Goal: Task Accomplishment & Management: Manage account settings

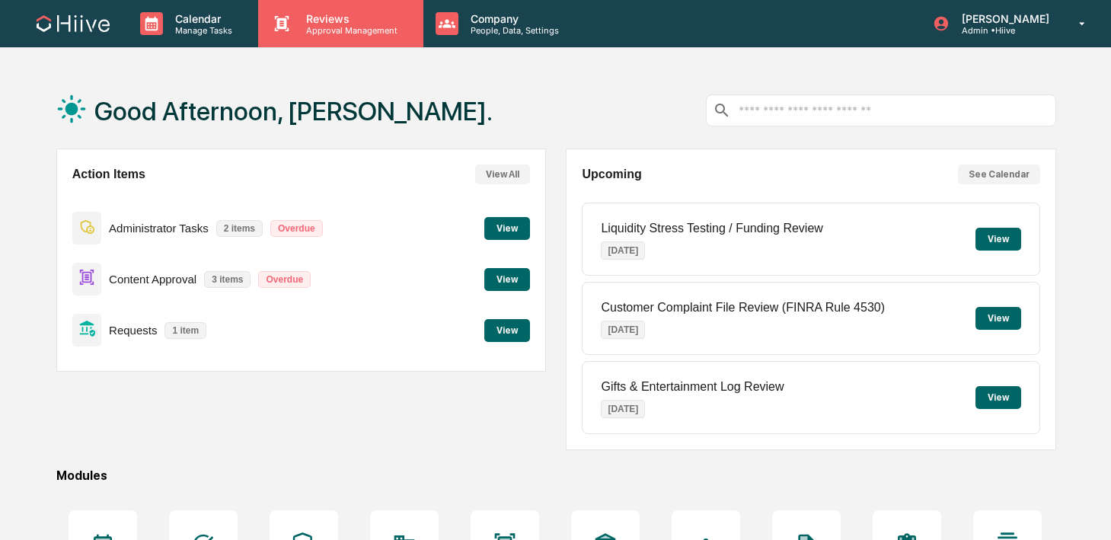
click at [318, 27] on p "Approval Management" at bounding box center [349, 30] width 111 height 11
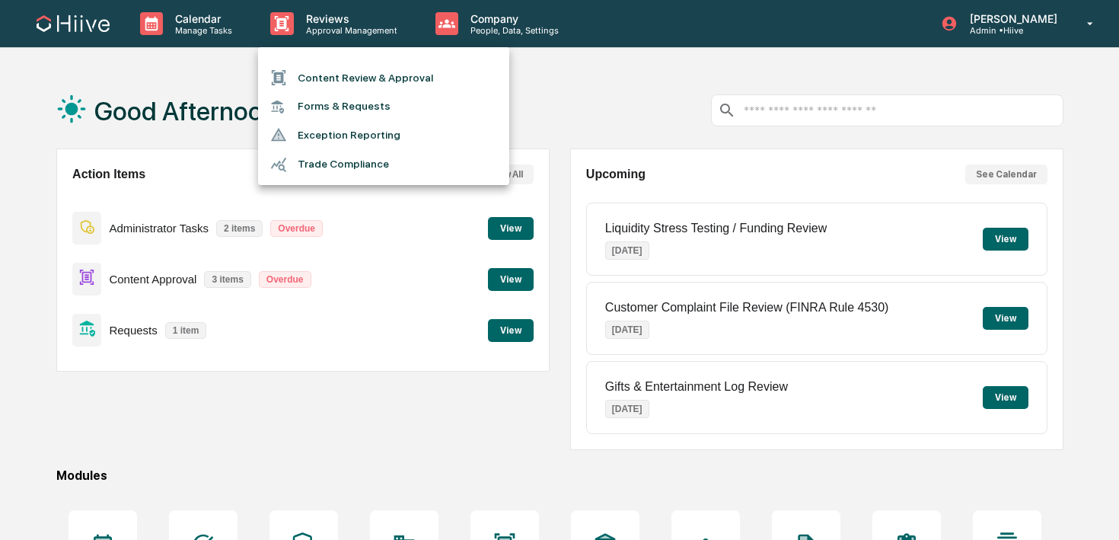
click at [309, 67] on li "Content Review & Approval" at bounding box center [383, 77] width 251 height 29
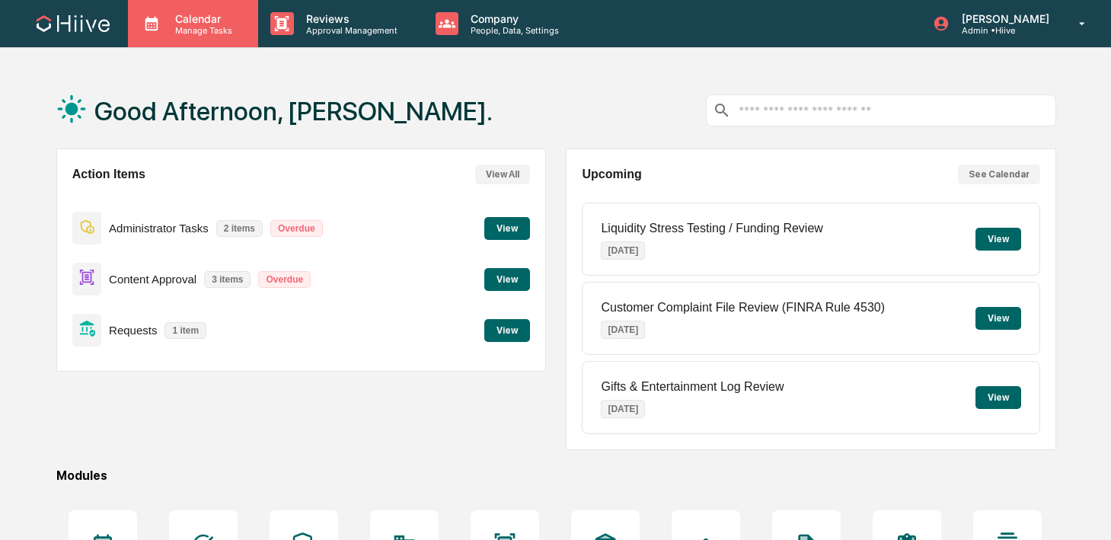
click at [223, 25] on p "Manage Tasks" at bounding box center [201, 30] width 77 height 11
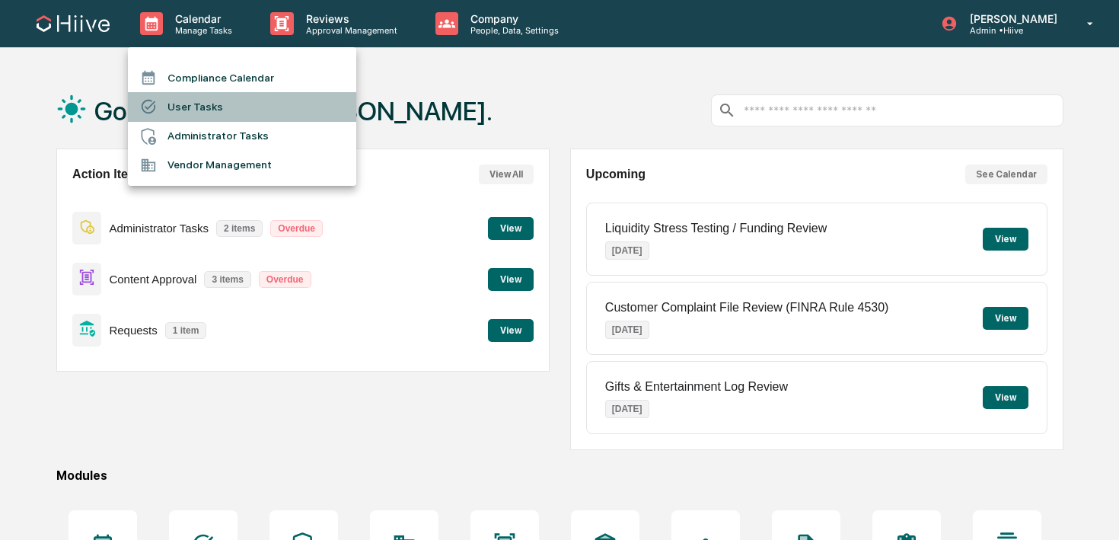
click at [221, 107] on li "User Tasks" at bounding box center [242, 106] width 228 height 29
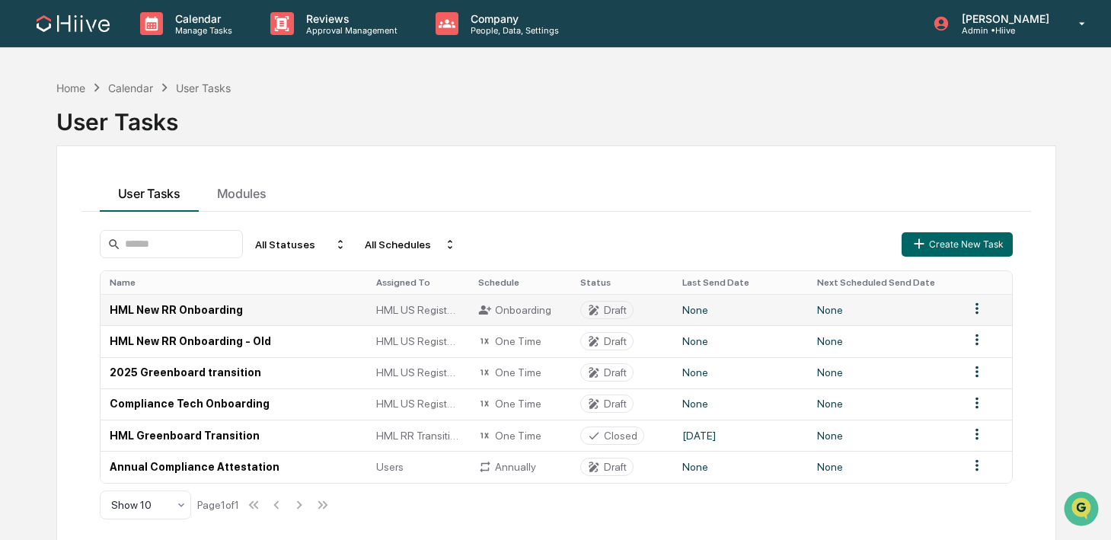
click at [783, 304] on td "None" at bounding box center [740, 309] width 135 height 31
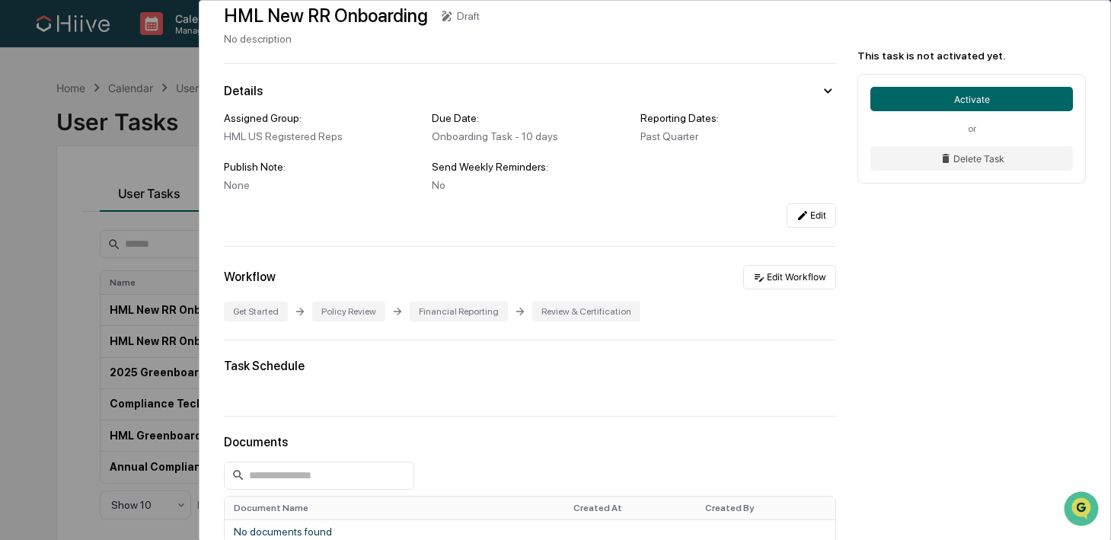
scroll to position [46, 0]
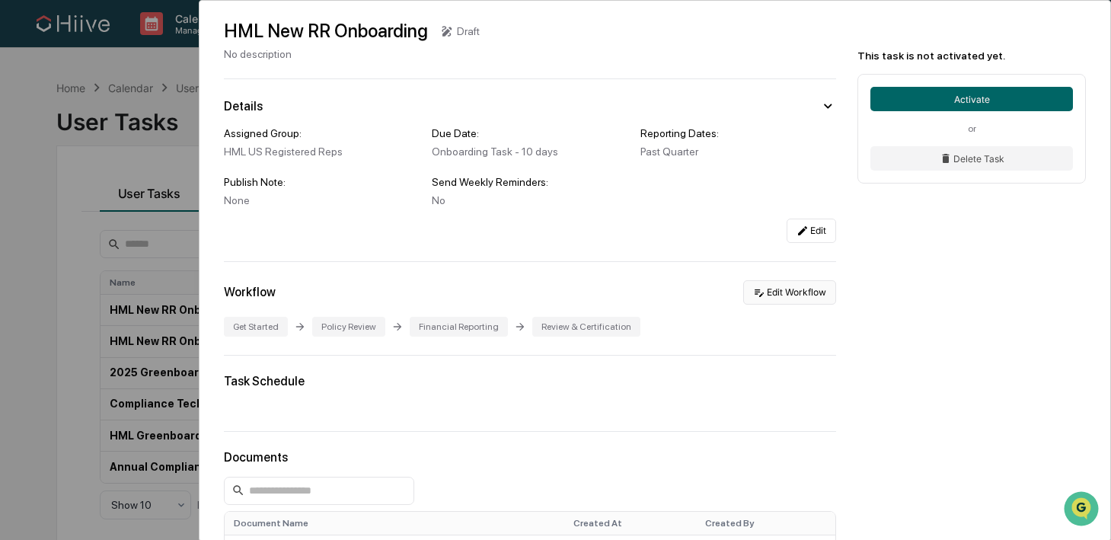
click at [774, 292] on button "Edit Workflow" at bounding box center [789, 292] width 93 height 24
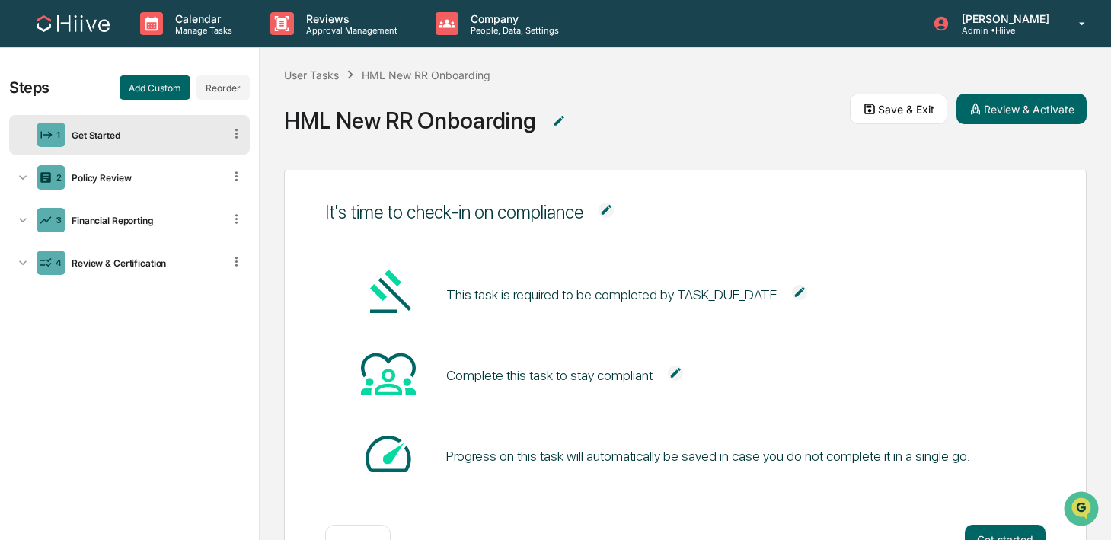
scroll to position [107, 0]
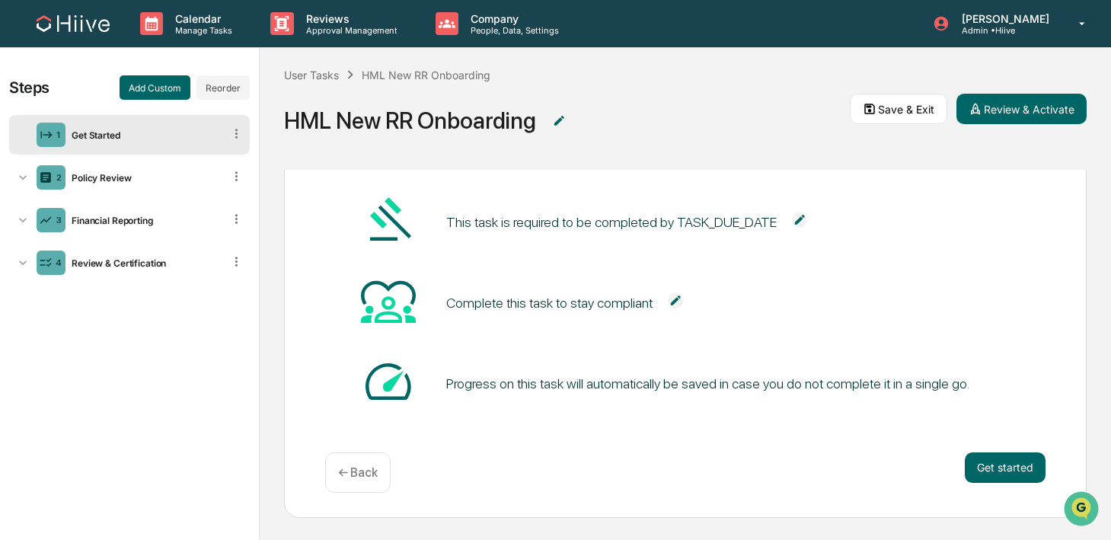
click at [807, 219] on img at bounding box center [799, 219] width 15 height 15
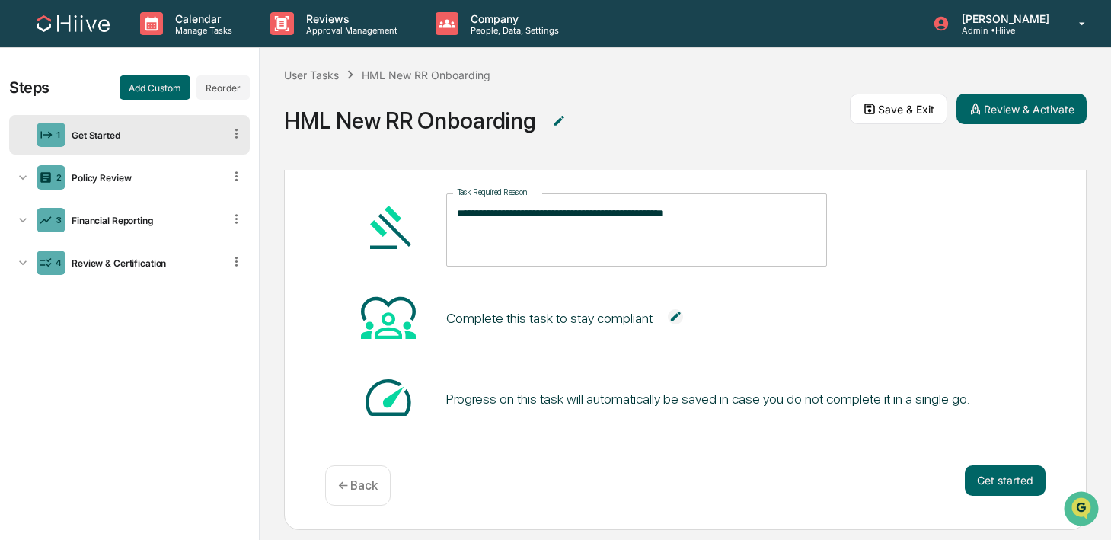
click at [725, 210] on textarea "**********" at bounding box center [636, 230] width 359 height 48
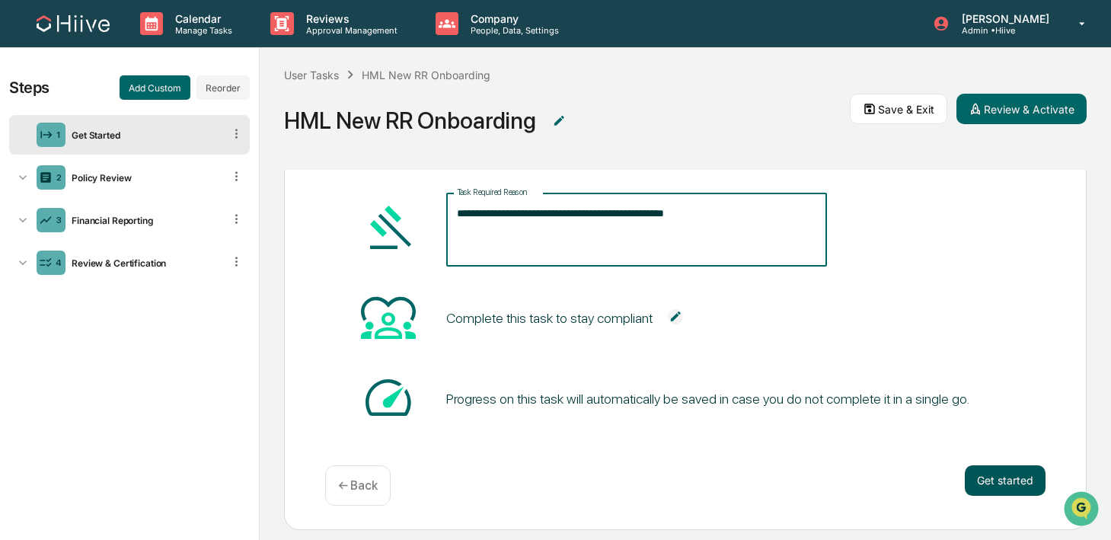
click at [994, 477] on button "Get started" at bounding box center [1005, 480] width 81 height 30
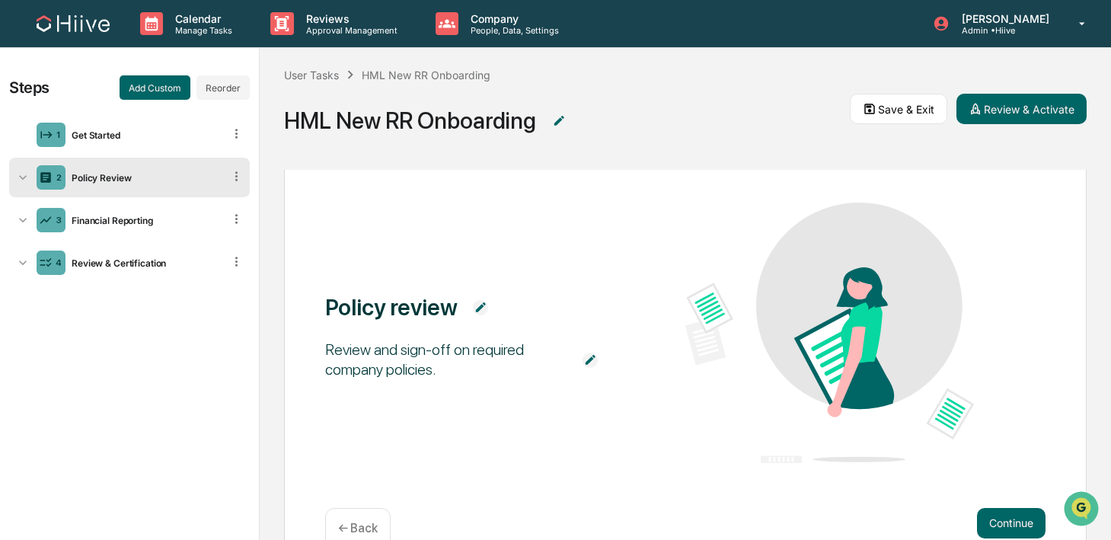
scroll to position [107, 0]
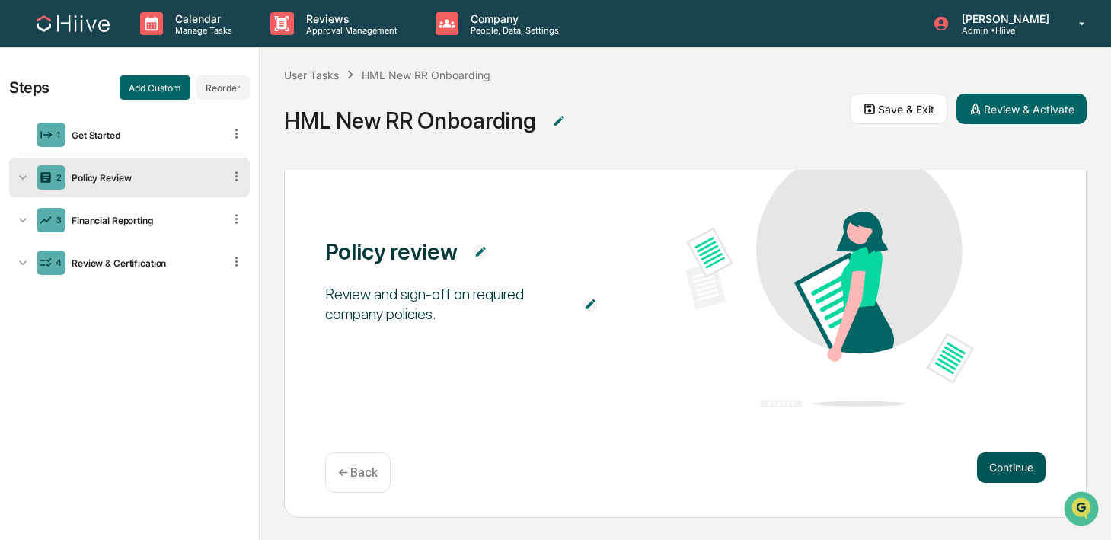
click at [1002, 471] on button "Continue" at bounding box center [1011, 467] width 69 height 30
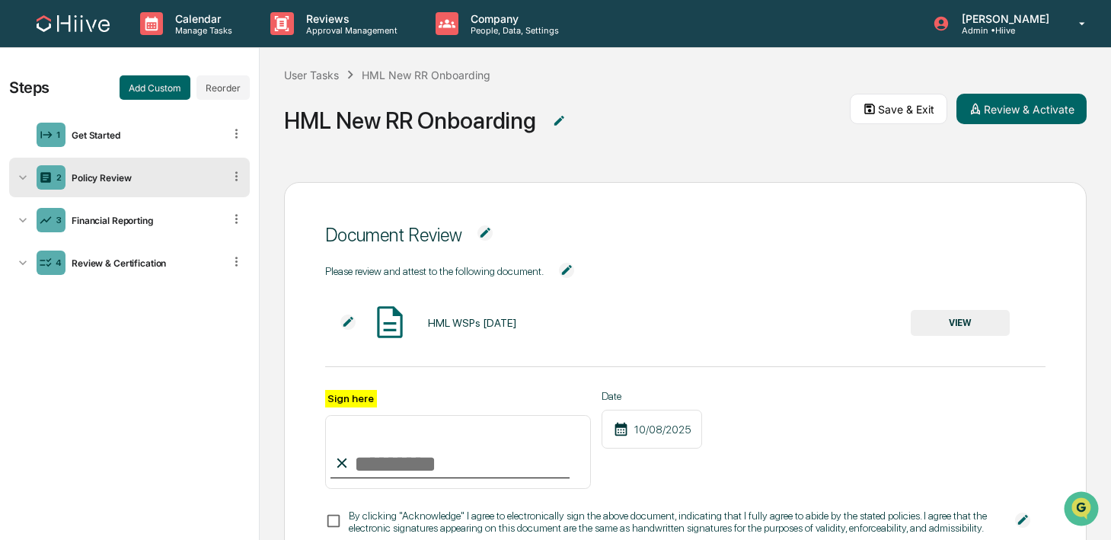
scroll to position [13, 0]
click at [489, 229] on img at bounding box center [484, 232] width 15 height 15
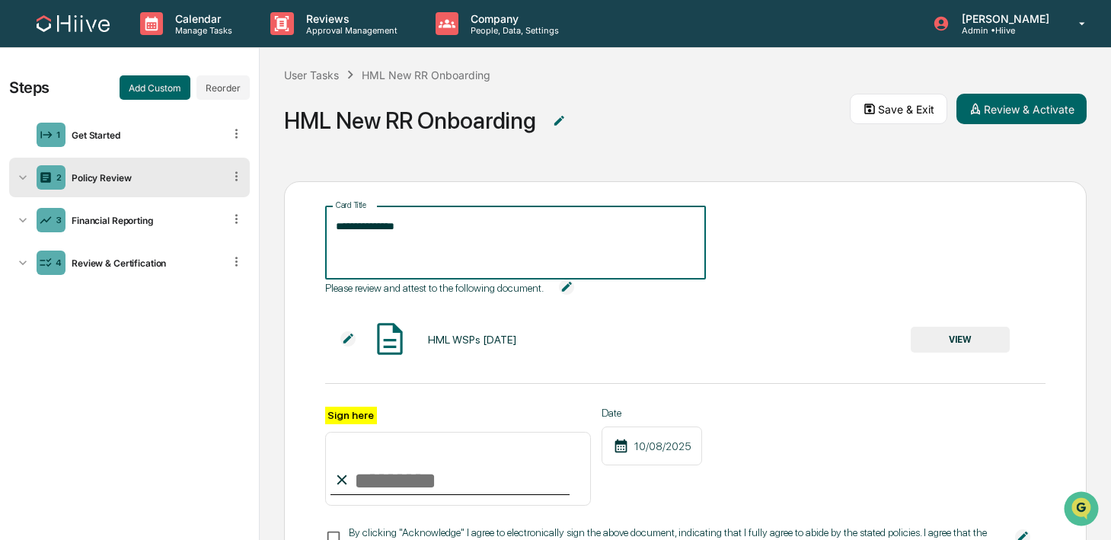
click at [487, 228] on textarea "**********" at bounding box center [515, 243] width 359 height 48
click at [796, 286] on div "Please review and attest to the following document. HML WSPs [DATE] VIEW Sign h…" at bounding box center [685, 417] width 721 height 276
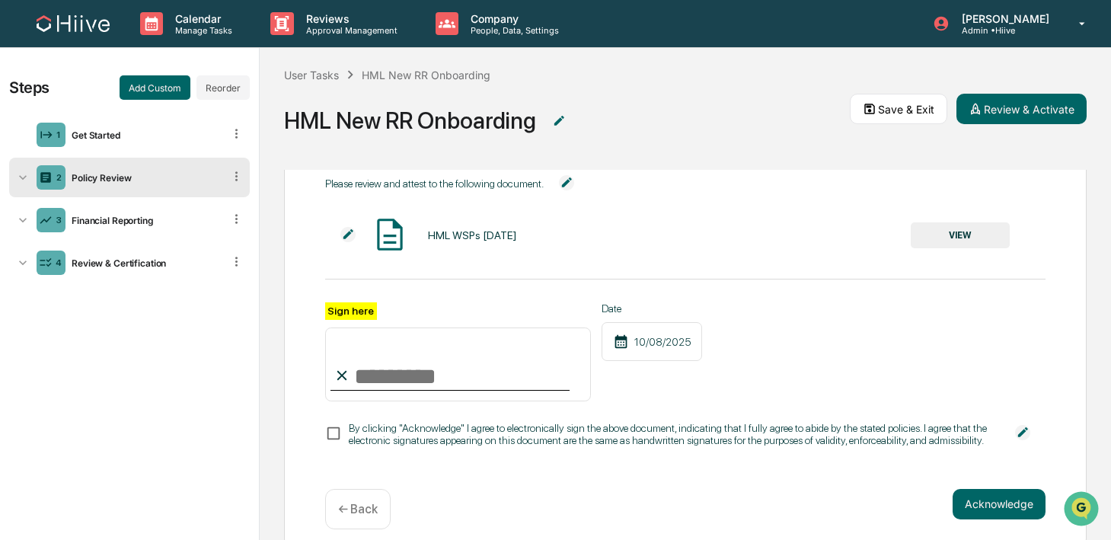
scroll to position [147, 0]
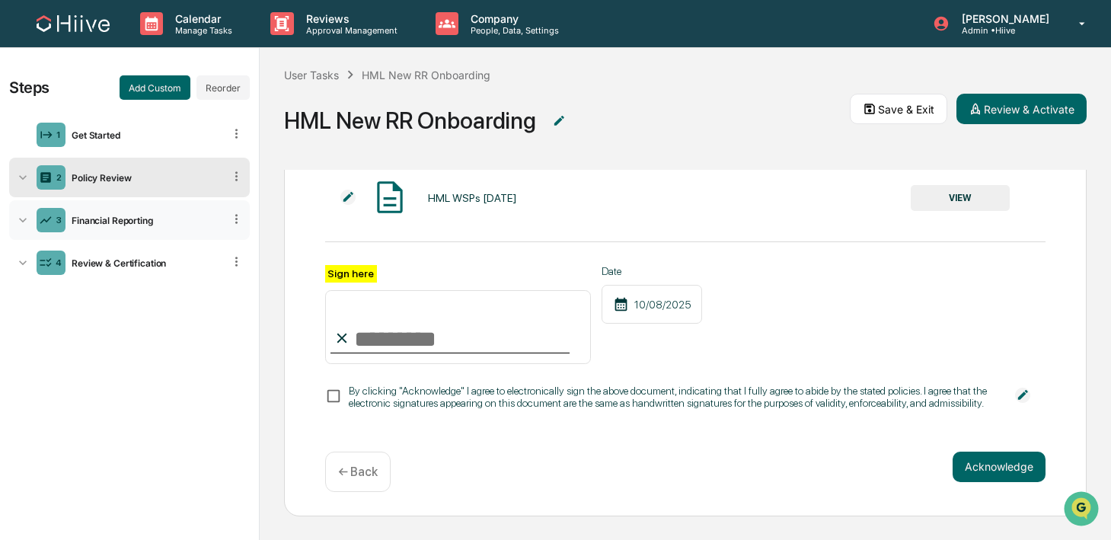
click at [154, 218] on div "Financial Reporting" at bounding box center [144, 220] width 158 height 11
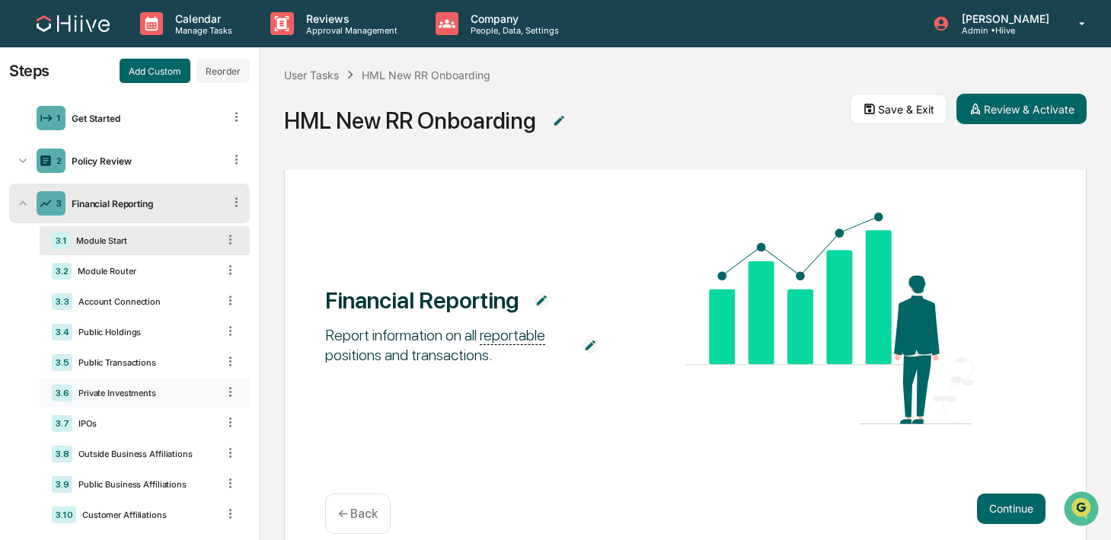
scroll to position [21, 0]
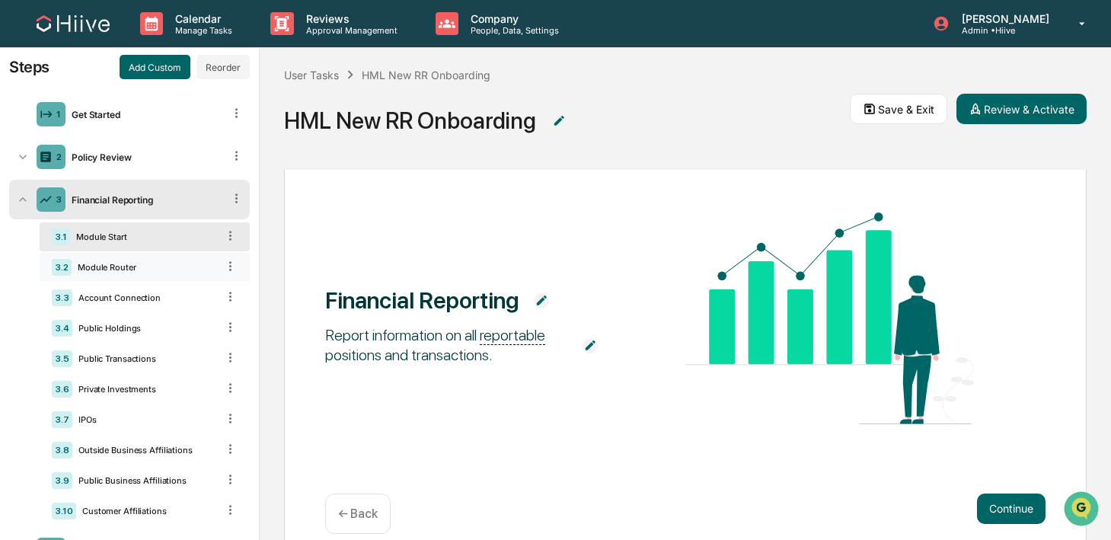
click at [146, 271] on div "Module Router" at bounding box center [144, 267] width 145 height 11
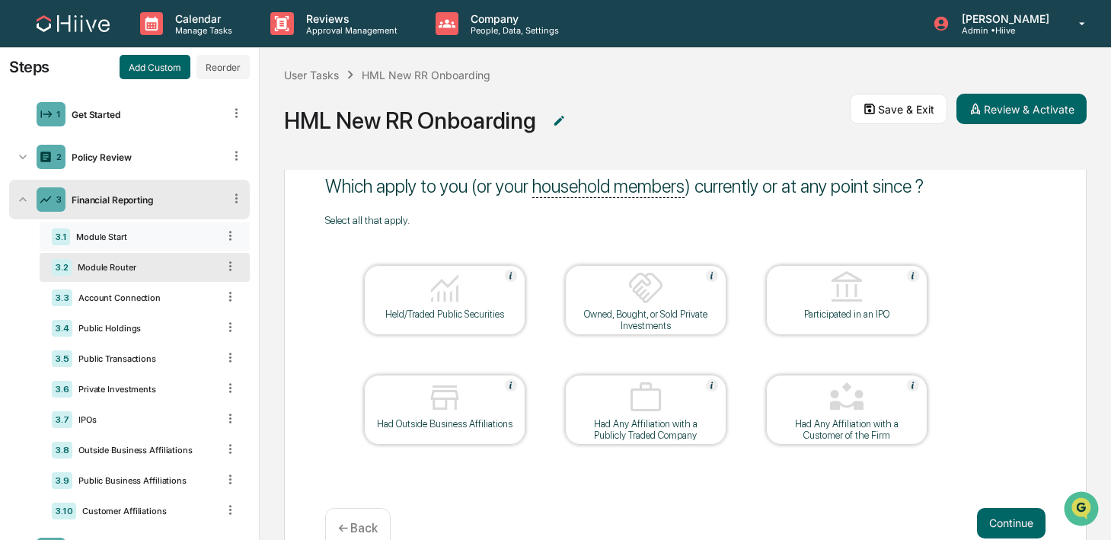
click at [138, 242] on div "3.1 Module Start" at bounding box center [145, 236] width 210 height 29
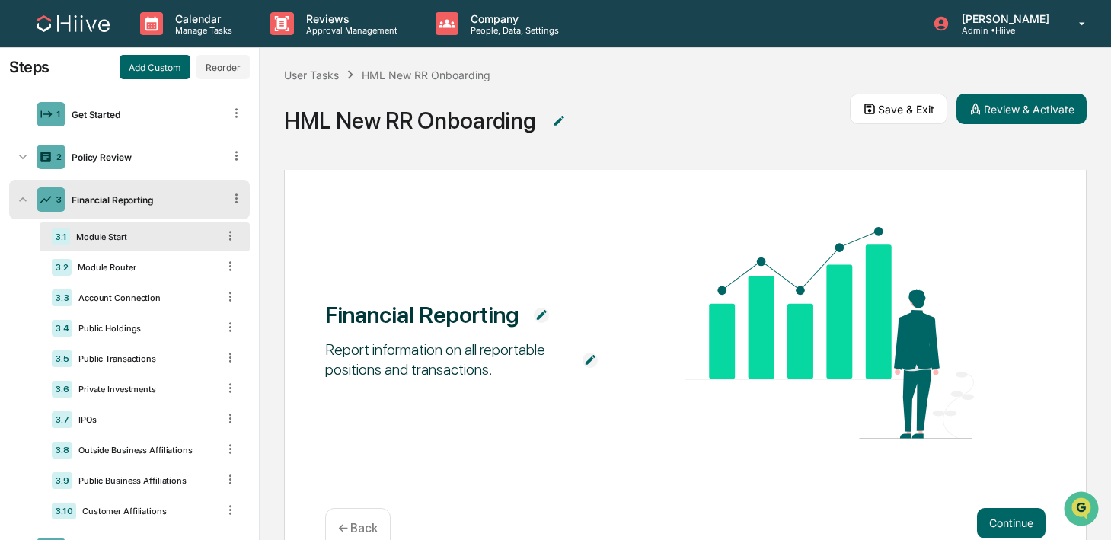
scroll to position [66, 0]
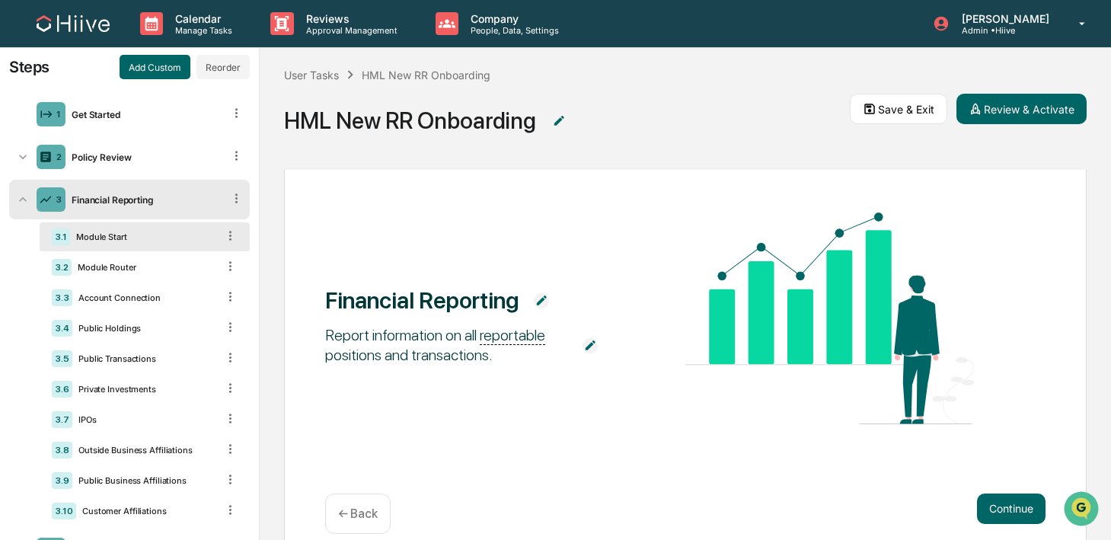
click at [147, 202] on div "Financial Reporting" at bounding box center [144, 199] width 158 height 11
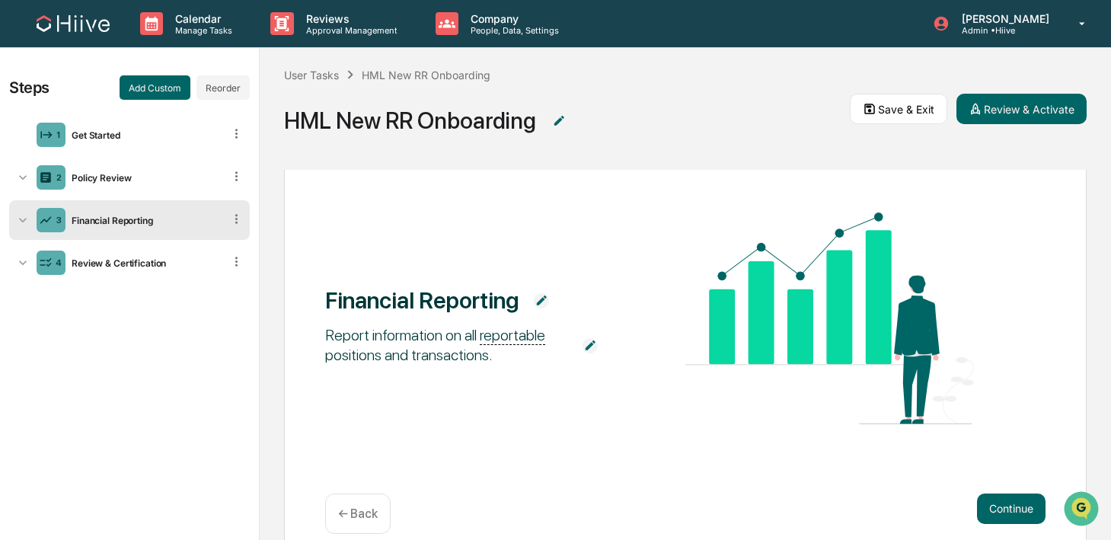
scroll to position [0, 0]
click at [138, 225] on div "3 Financial Reporting" at bounding box center [129, 220] width 241 height 40
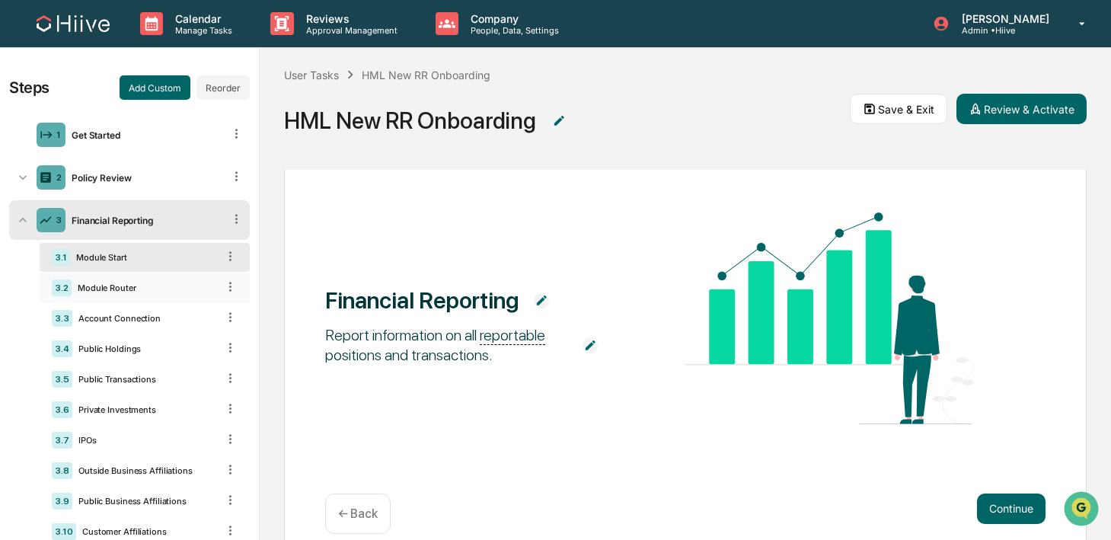
click at [126, 285] on div "Module Router" at bounding box center [144, 287] width 145 height 11
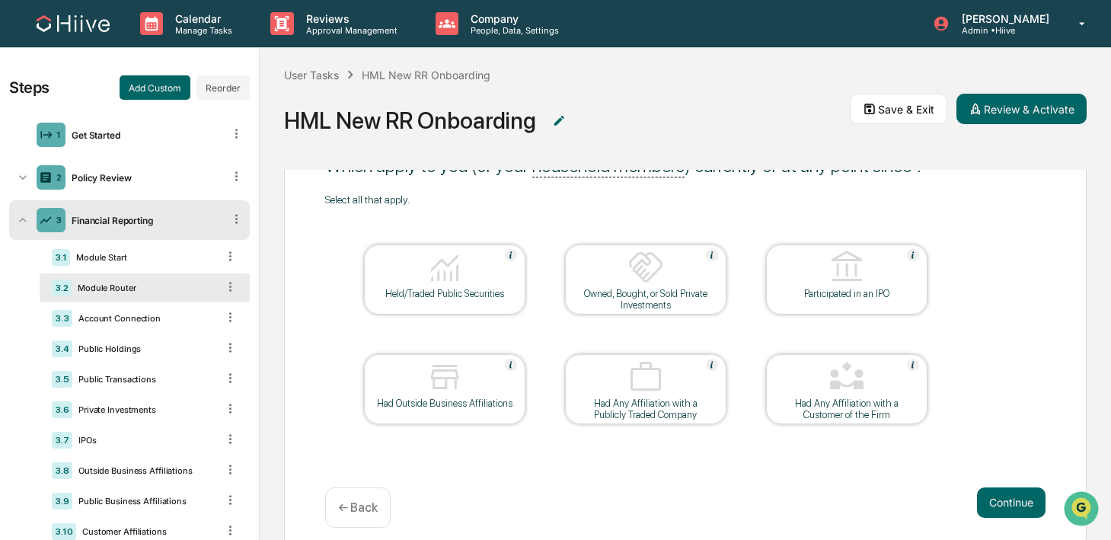
scroll to position [96, 0]
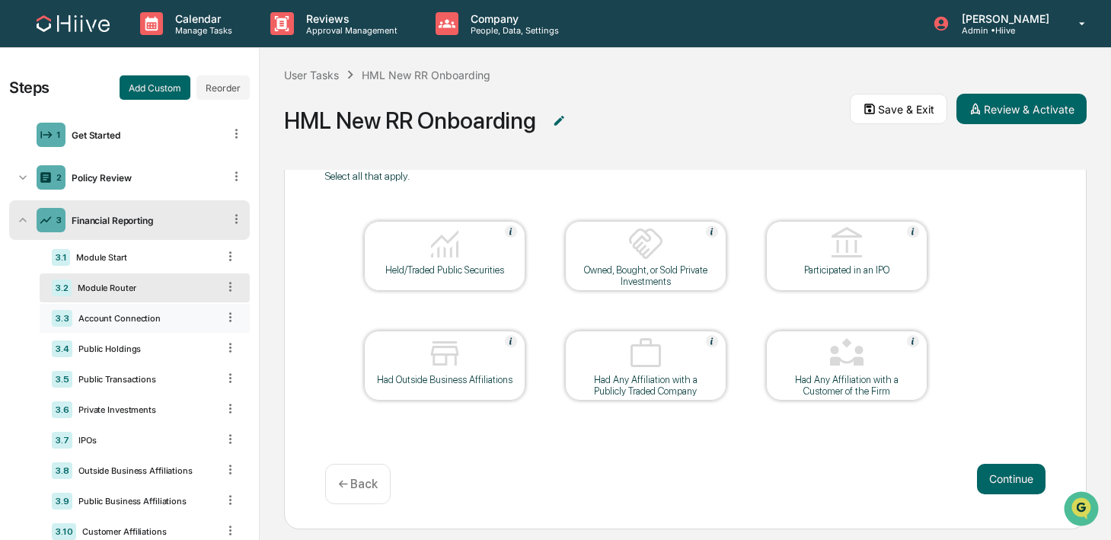
click at [148, 328] on div "3.3 Account Connection" at bounding box center [145, 318] width 210 height 29
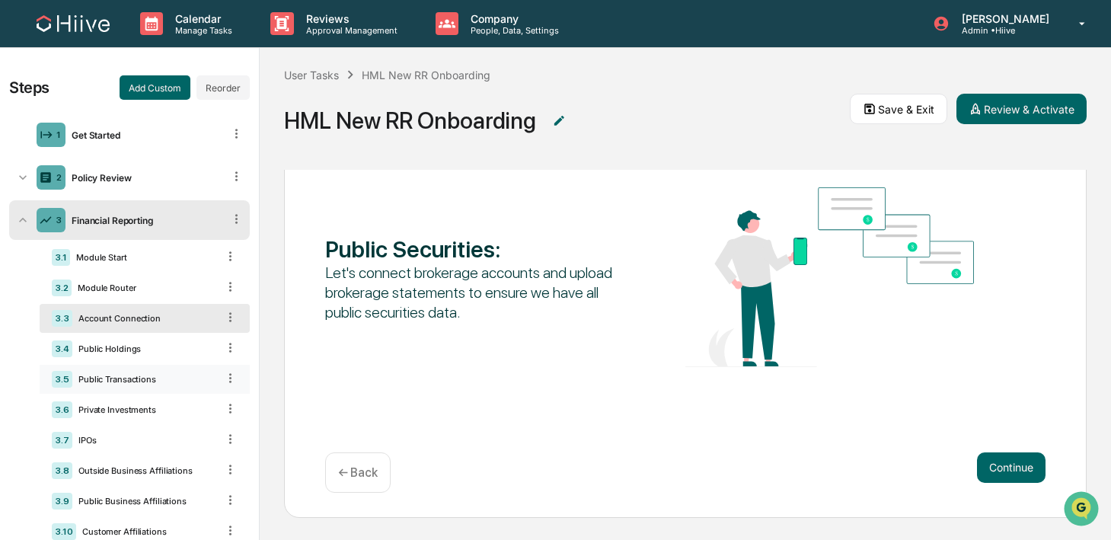
scroll to position [80, 0]
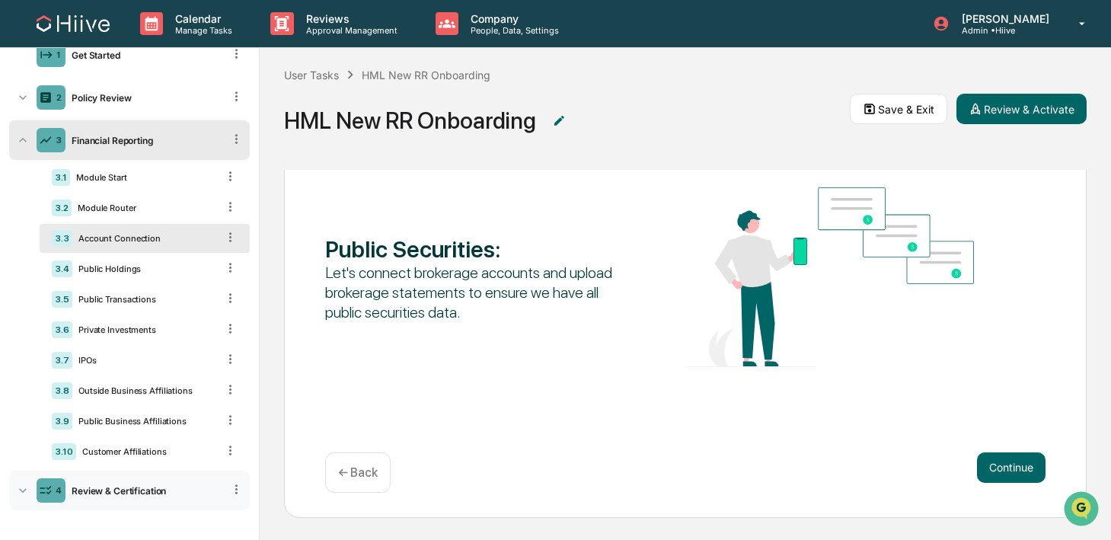
click at [104, 495] on div "Review & Certification" at bounding box center [144, 490] width 158 height 11
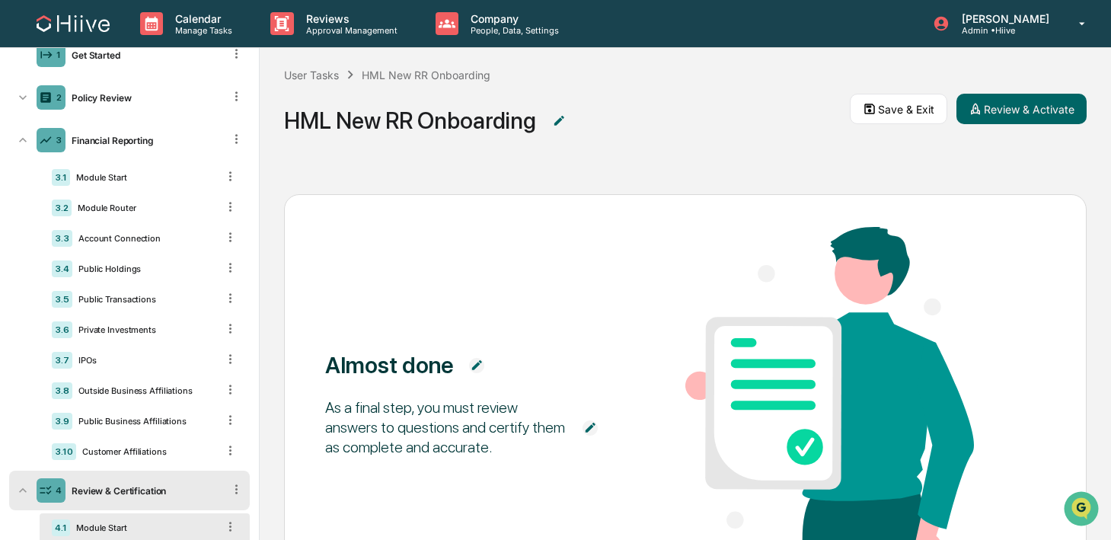
scroll to position [144, 0]
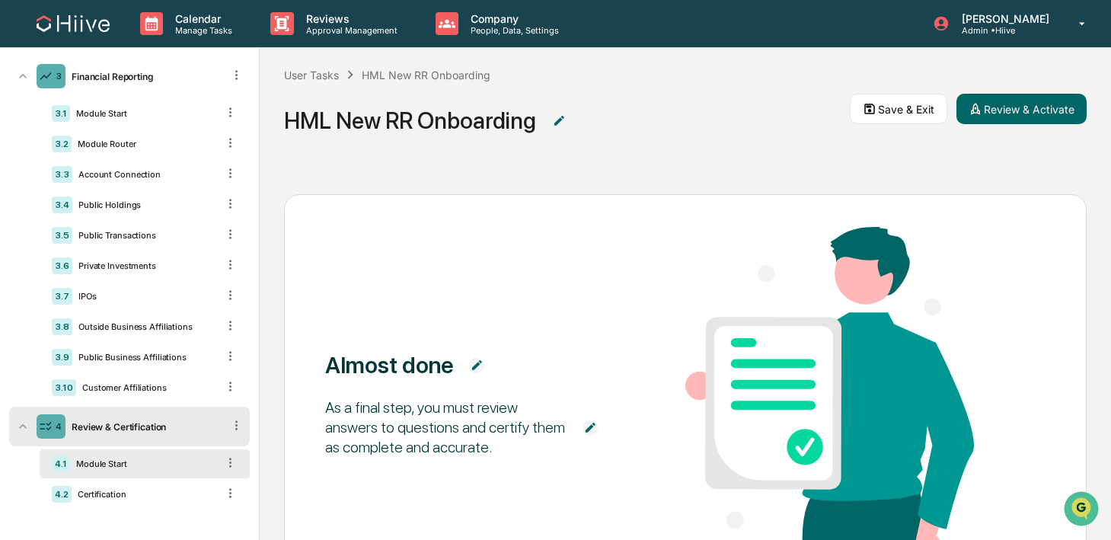
click at [126, 458] on div "4.1 Module Start" at bounding box center [145, 463] width 210 height 29
click at [120, 503] on div "4.2 Certification" at bounding box center [145, 494] width 210 height 29
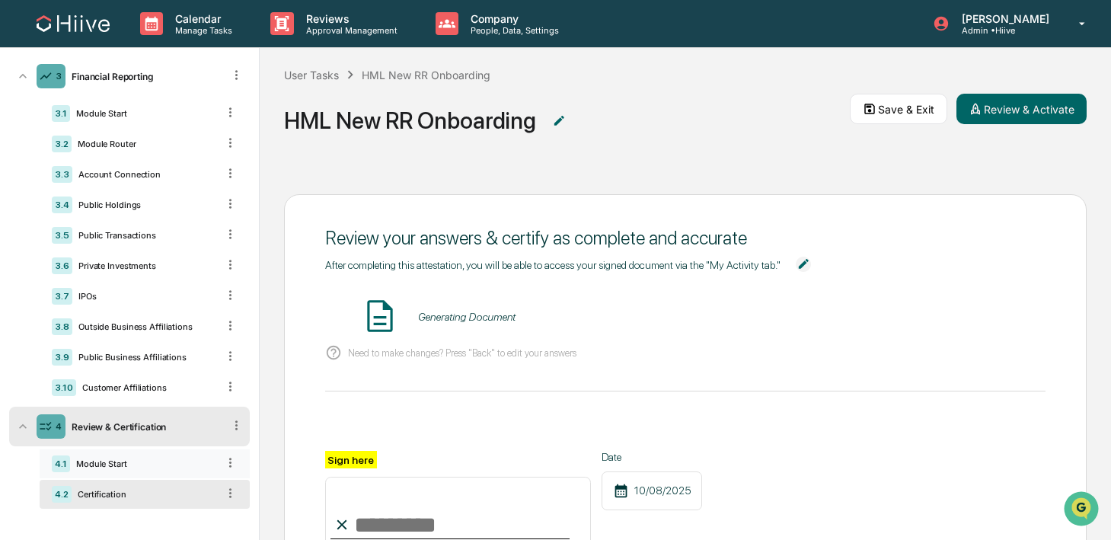
click at [120, 473] on div "4.1 Module Start" at bounding box center [145, 463] width 210 height 29
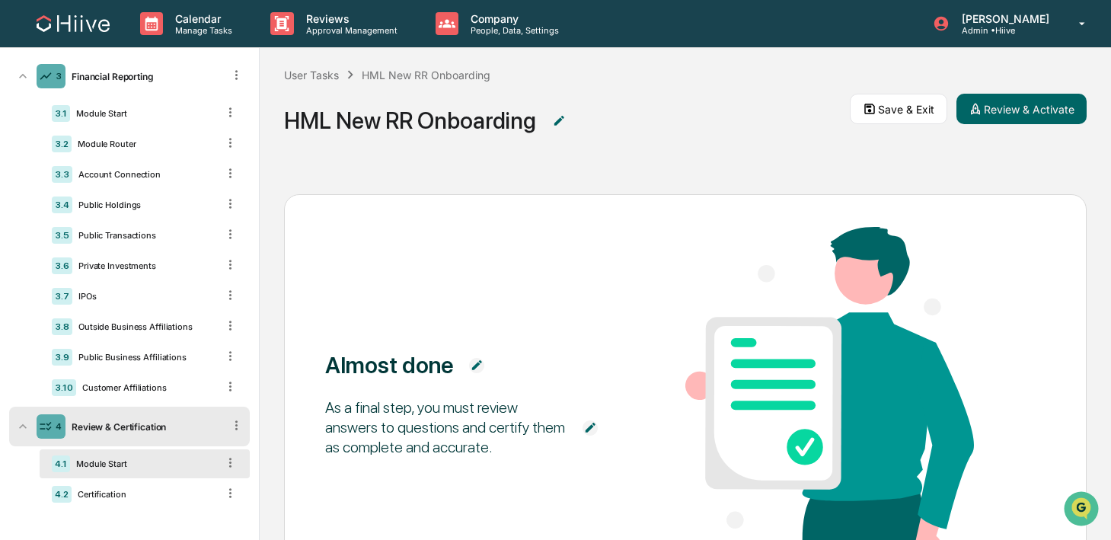
scroll to position [0, 0]
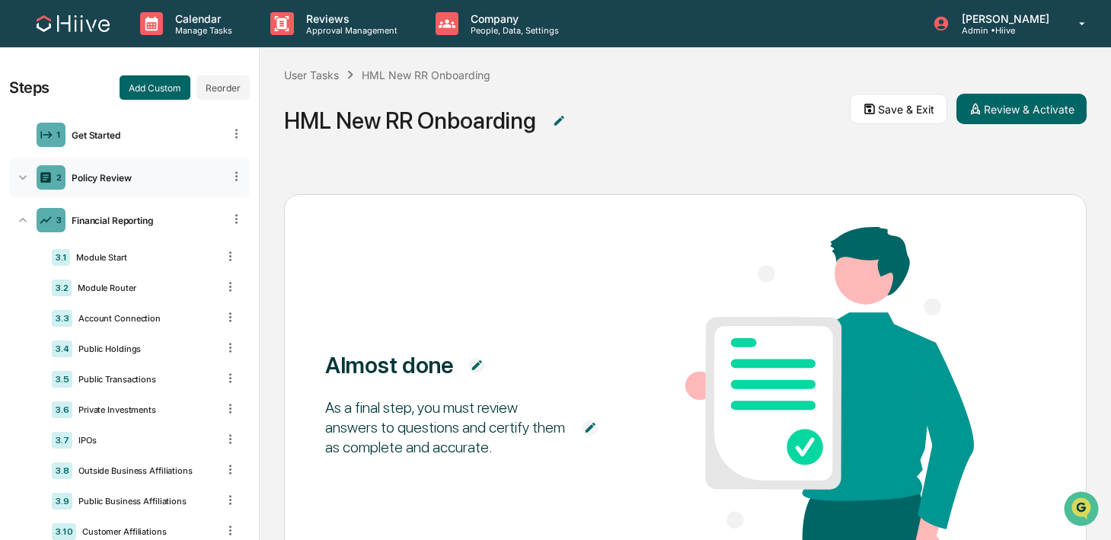
click at [116, 189] on div "2 Policy Review" at bounding box center [129, 178] width 241 height 40
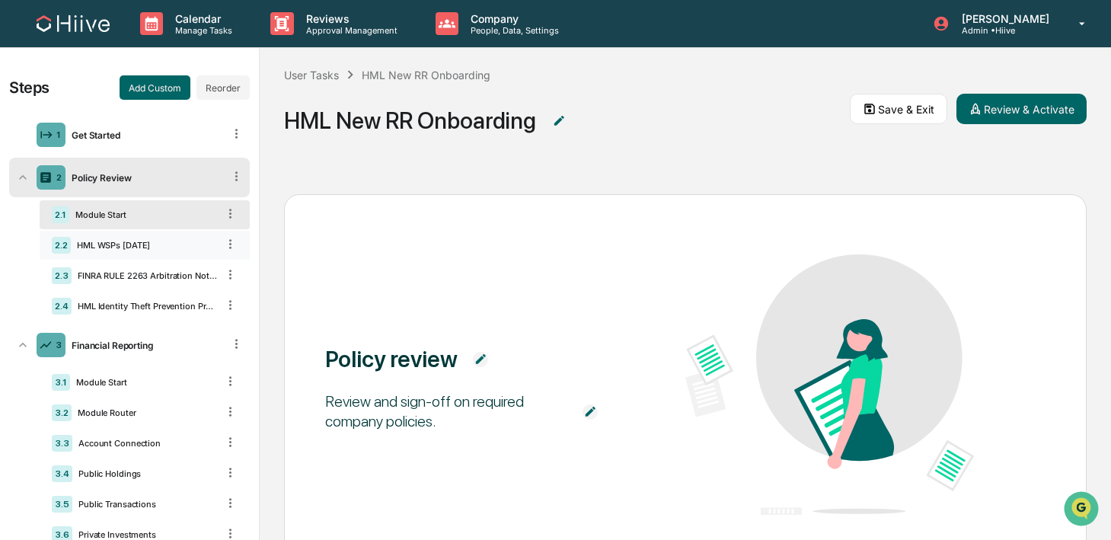
click at [113, 235] on div "2.2 HML WSPs [DATE]" at bounding box center [145, 245] width 210 height 29
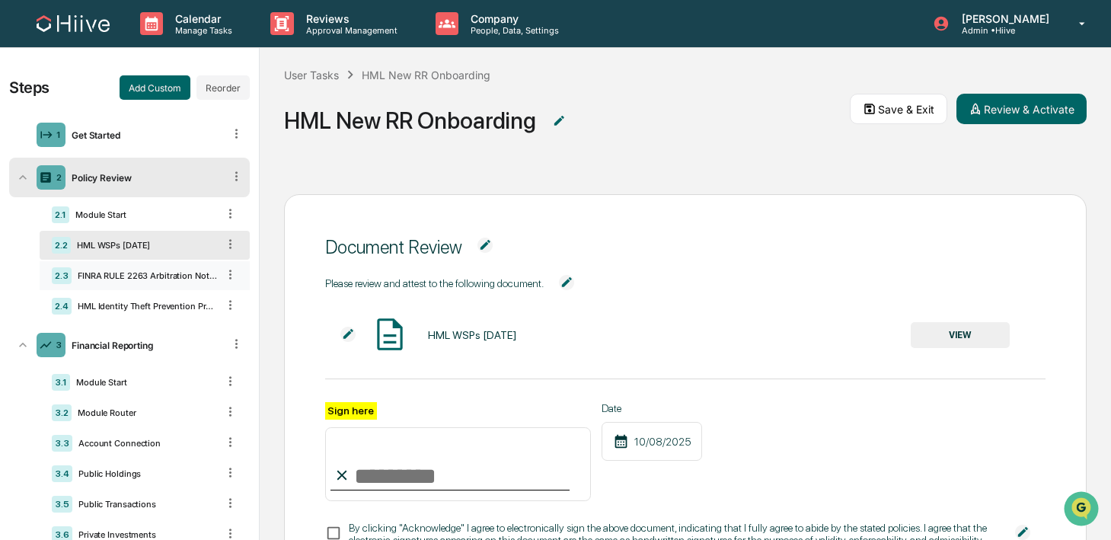
click at [113, 270] on div "2.3 FINRA RULE 2263 Arbitration Notice to U4" at bounding box center [145, 275] width 210 height 29
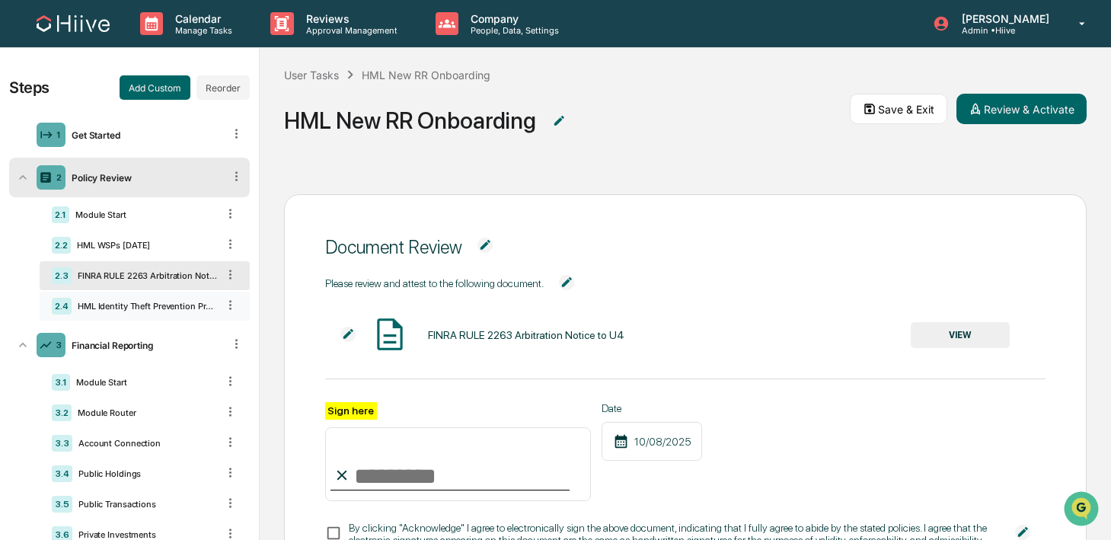
click at [120, 300] on div "2.4 HML Identity Theft Prevention Program [DATE]" at bounding box center [145, 306] width 210 height 29
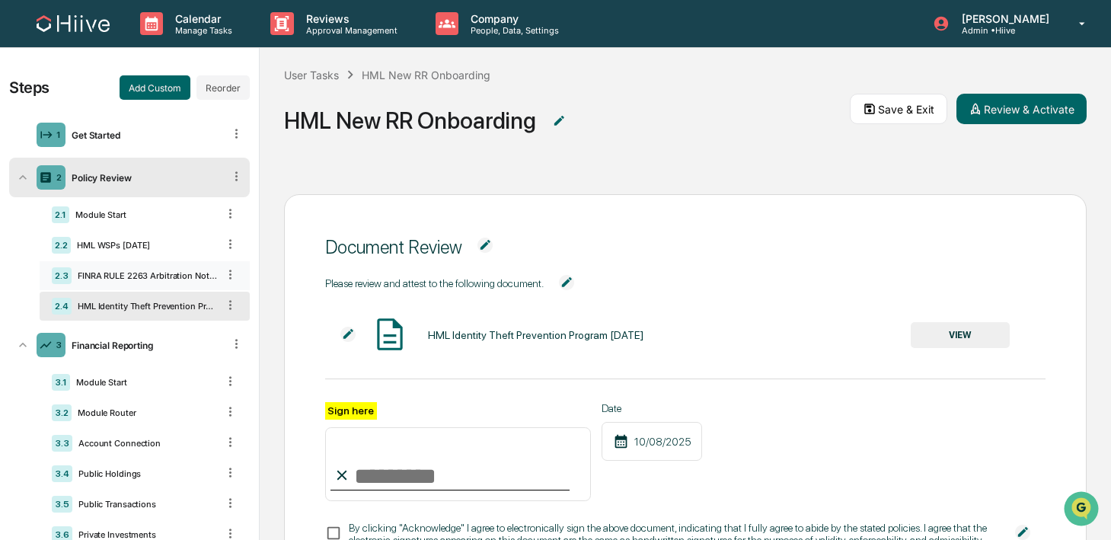
click at [119, 286] on div "2.3 FINRA RULE 2263 Arbitration Notice to U4" at bounding box center [145, 275] width 210 height 29
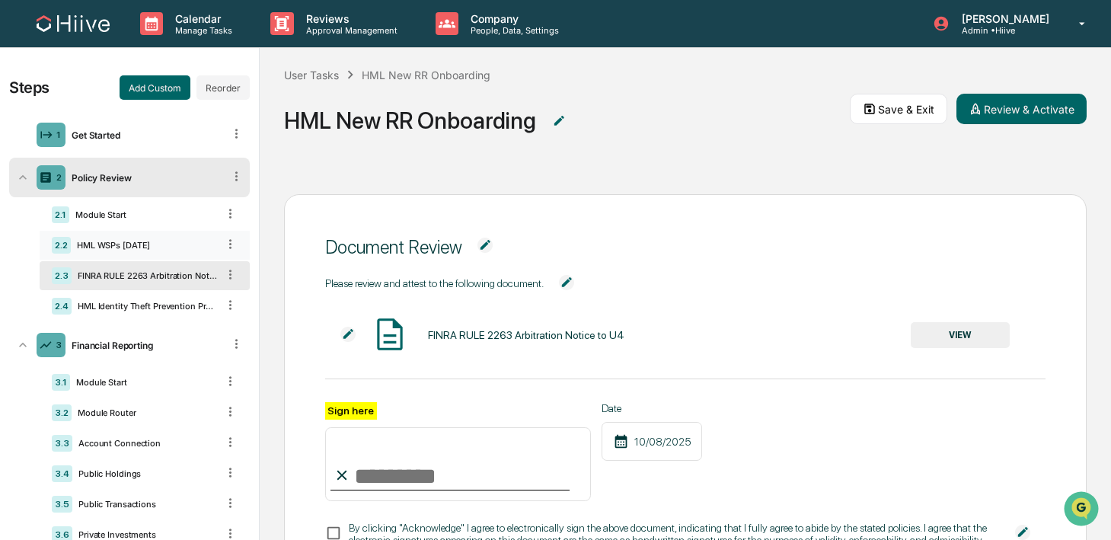
click at [119, 254] on div "2.2 HML WSPs [DATE]" at bounding box center [145, 245] width 210 height 29
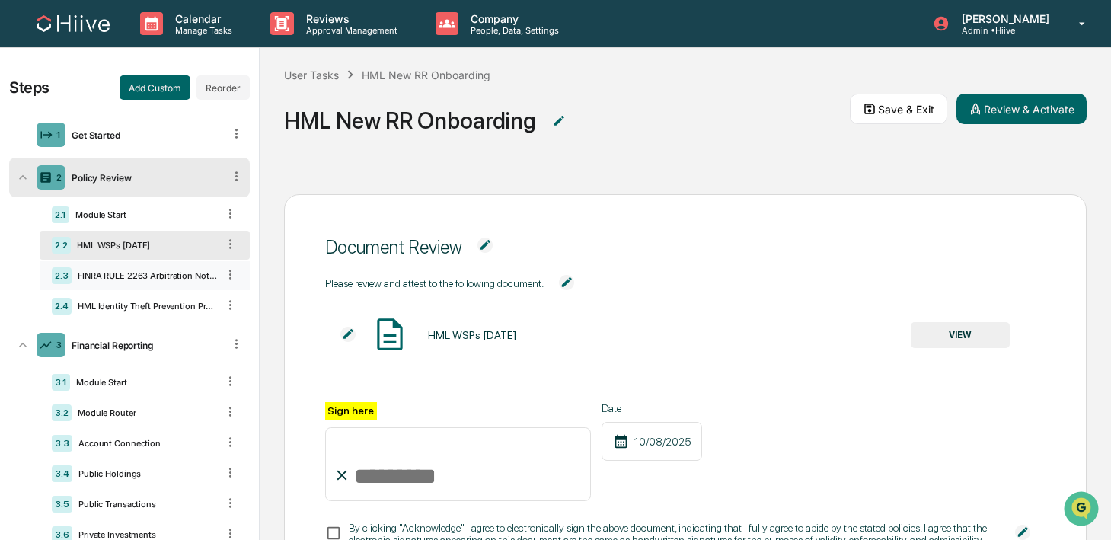
click at [118, 279] on div "FINRA RULE 2263 Arbitration Notice to U4" at bounding box center [144, 275] width 145 height 11
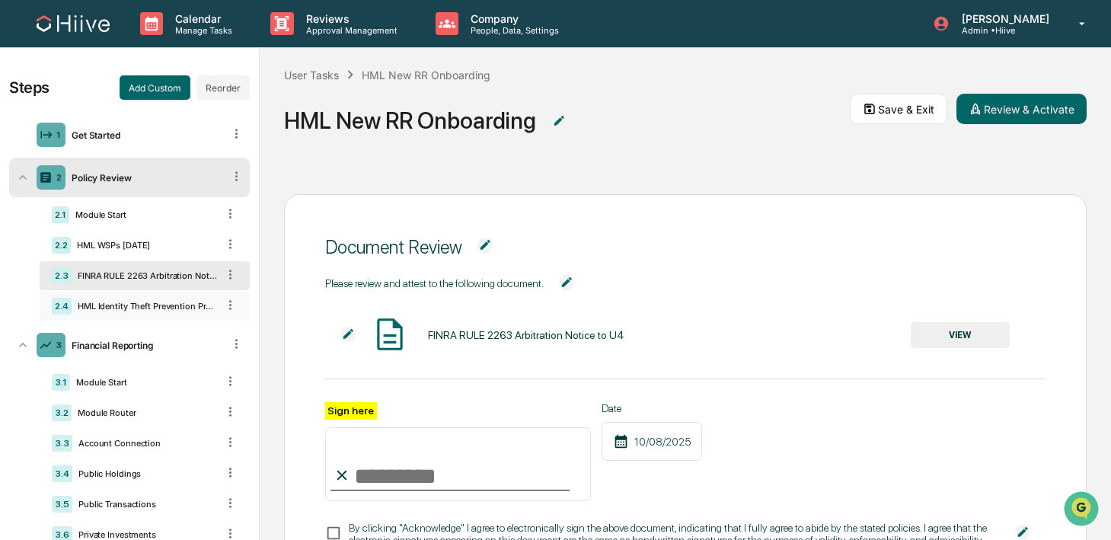
click at [120, 302] on div "HML Identity Theft Prevention Program [DATE]" at bounding box center [144, 306] width 145 height 11
